Goal: Task Accomplishment & Management: Use online tool/utility

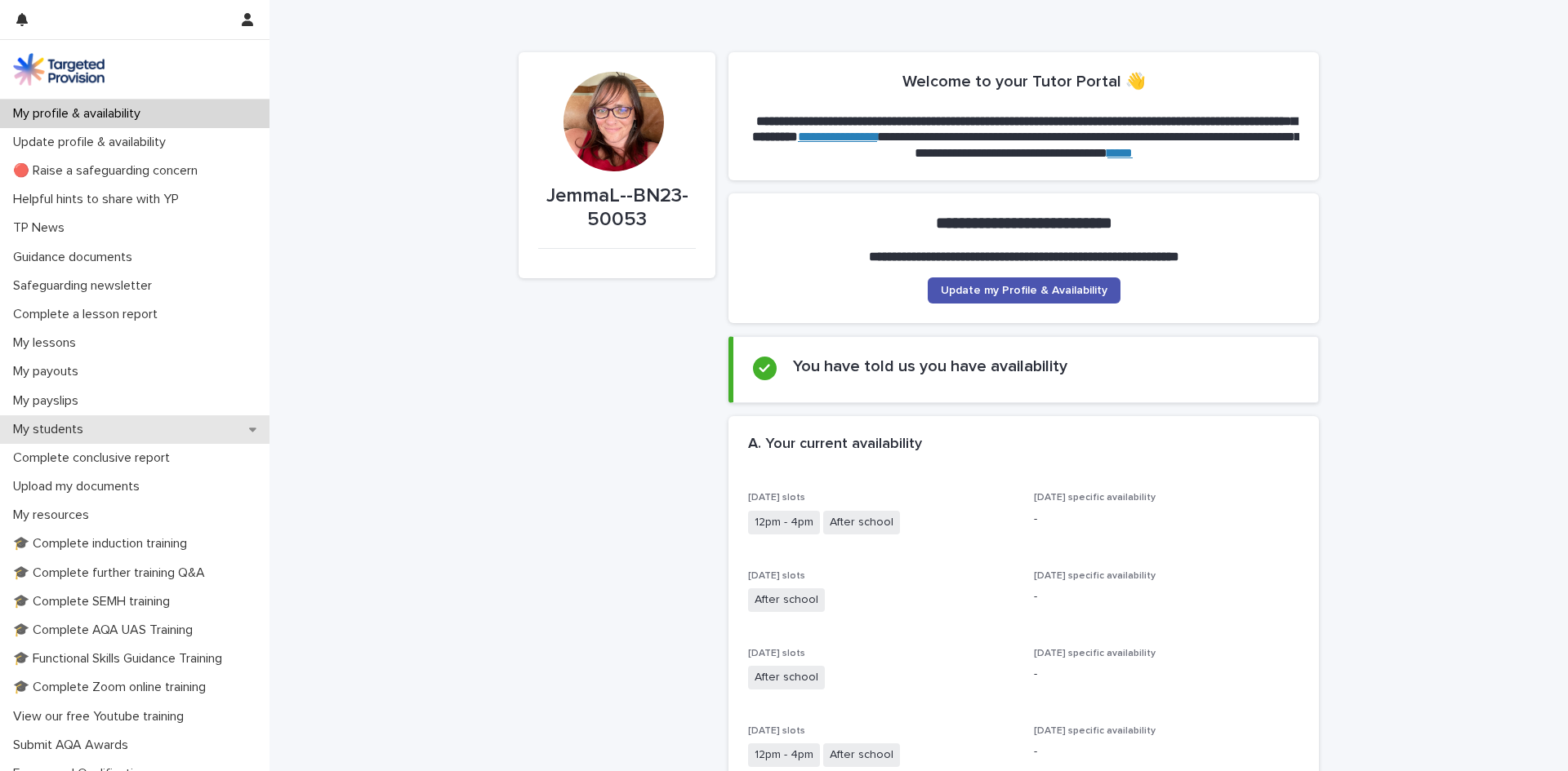
click at [63, 424] on p "My students" at bounding box center [51, 430] width 90 height 15
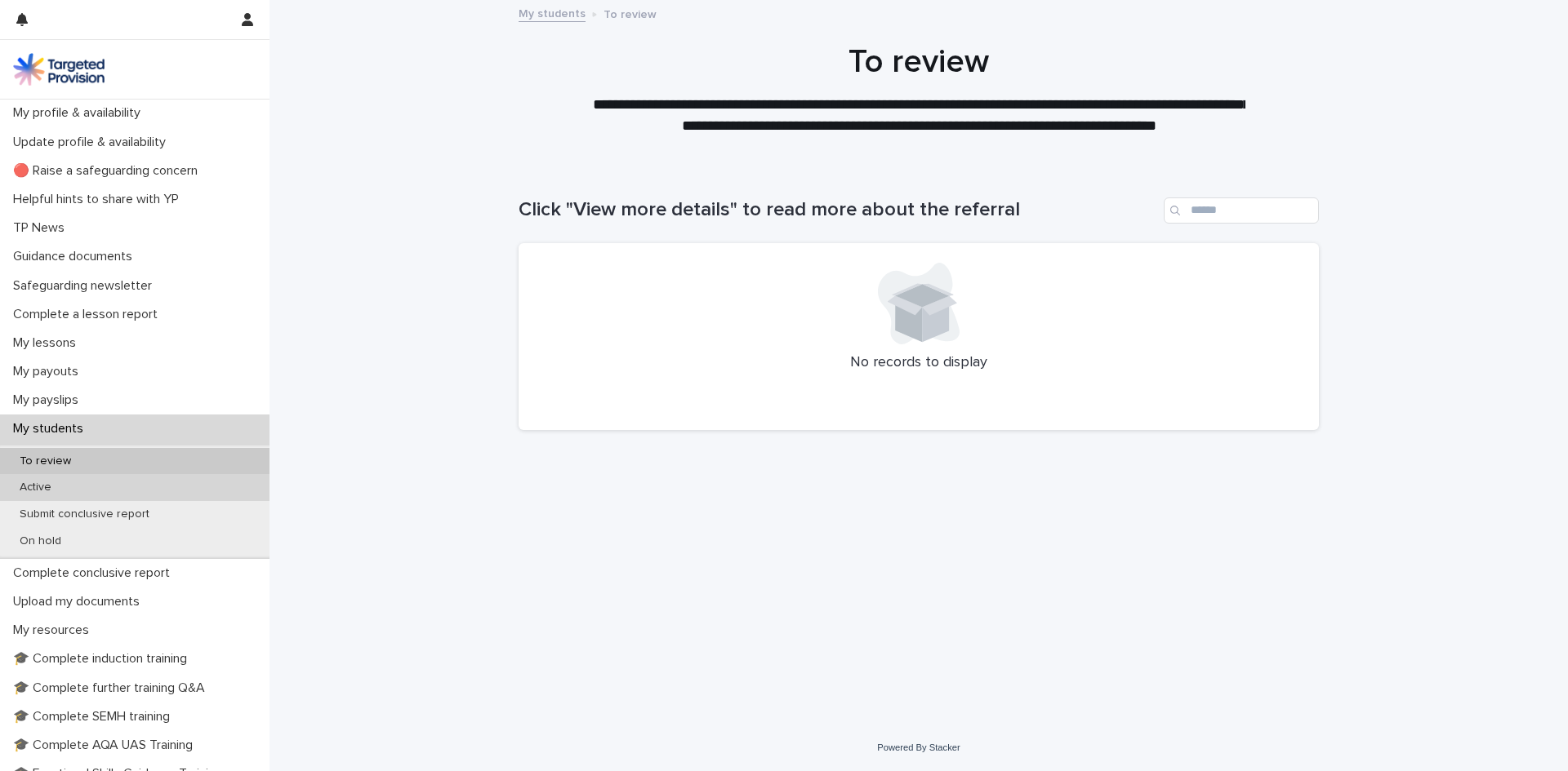
click at [53, 485] on p "Active" at bounding box center [36, 487] width 58 height 14
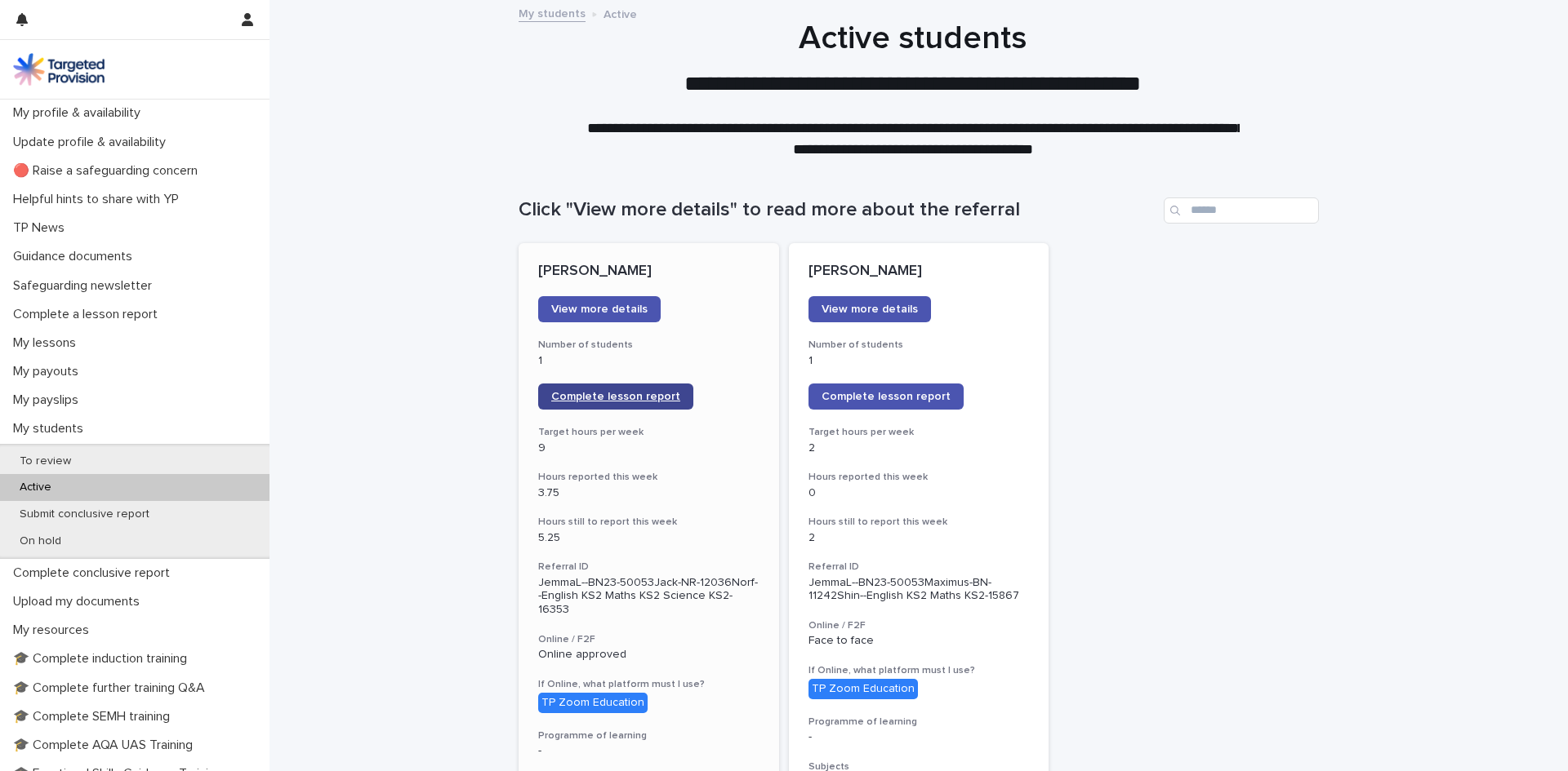
click at [623, 393] on span "Complete lesson report" at bounding box center [615, 397] width 129 height 12
click at [851, 396] on span "Complete lesson report" at bounding box center [886, 397] width 129 height 12
